Goal: Transaction & Acquisition: Purchase product/service

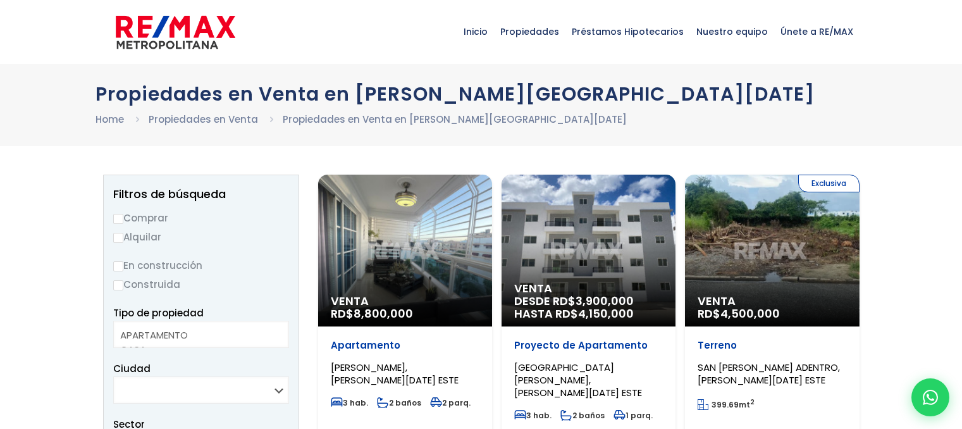
select select
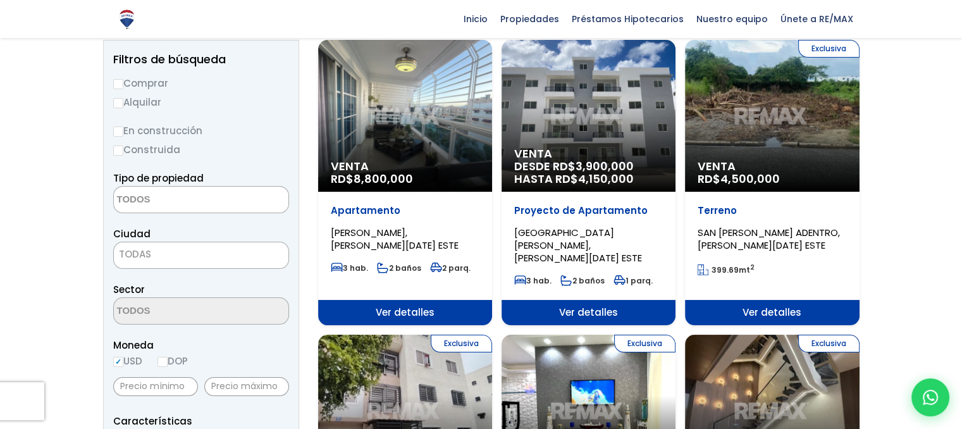
scroll to position [134, 0]
click at [348, 166] on span "Venta" at bounding box center [405, 166] width 149 height 13
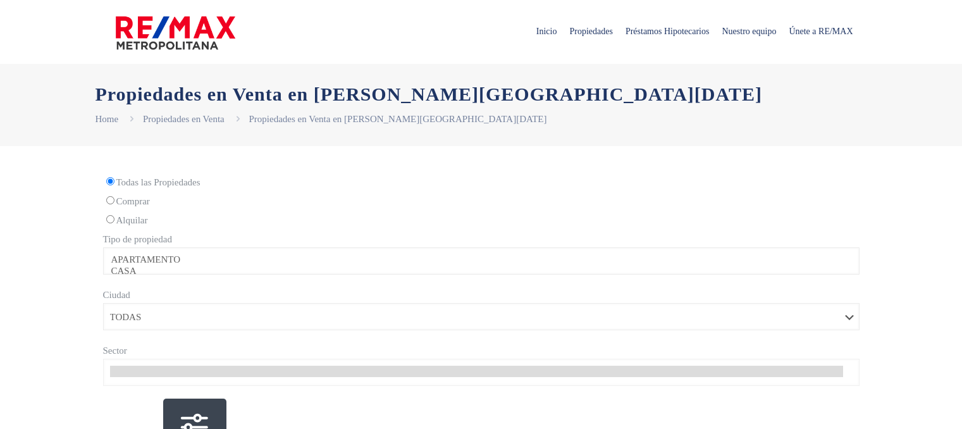
select select
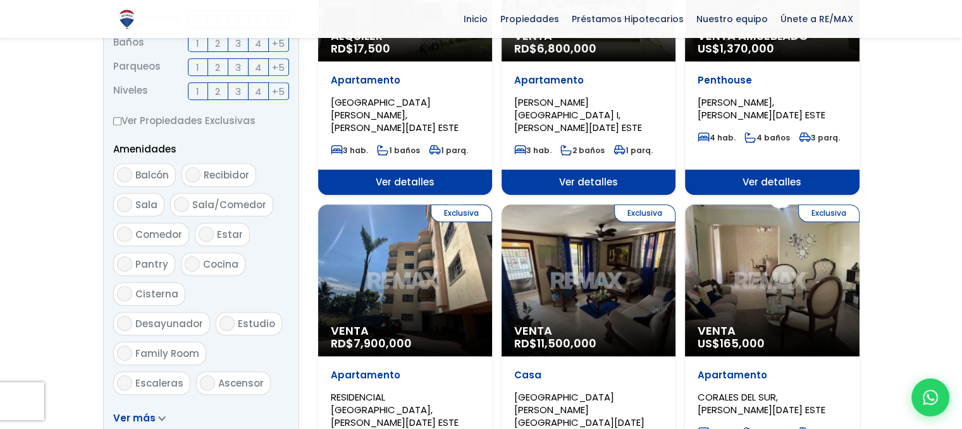
scroll to position [556, 0]
